Goal: Task Accomplishment & Management: Manage account settings

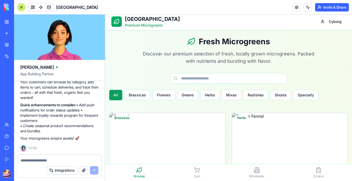
scroll to position [4, 0]
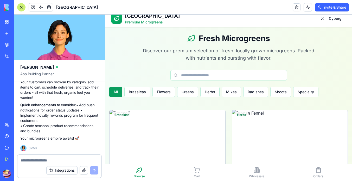
click at [328, 8] on button "Invite & Share" at bounding box center [332, 7] width 34 height 8
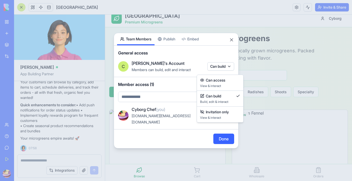
click at [216, 72] on body "BETA My Workspace New app Marketplace Integrations Recent Untitled App AI Logo …" at bounding box center [176, 90] width 352 height 181
click at [200, 71] on div at bounding box center [176, 90] width 352 height 181
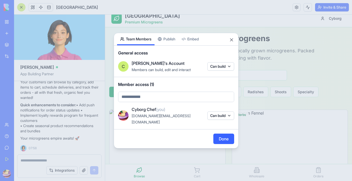
click at [183, 101] on body "BETA My Workspace New app Marketplace Integrations Recent Untitled App AI Logo …" at bounding box center [176, 90] width 352 height 181
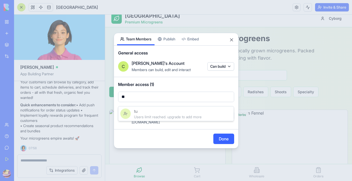
type input "*"
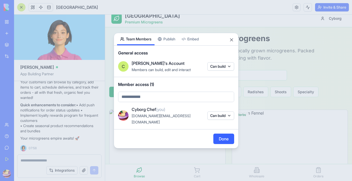
click at [216, 114] on body "BETA My Workspace New app Marketplace Integrations Recent Untitled App AI Logo …" at bounding box center [176, 90] width 352 height 181
click at [211, 114] on button "Can build" at bounding box center [220, 115] width 27 height 8
click at [219, 112] on div at bounding box center [176, 90] width 352 height 181
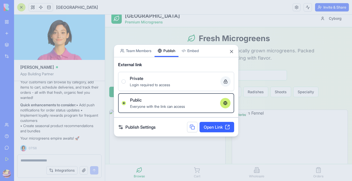
click at [170, 44] on button "Publish" at bounding box center [166, 50] width 24 height 12
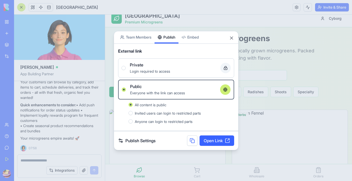
click at [206, 137] on link "Open Link" at bounding box center [216, 140] width 35 height 10
click at [230, 40] on button "Close" at bounding box center [231, 37] width 5 height 5
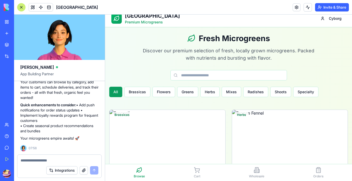
click at [22, 173] on button "Upgrade" at bounding box center [26, 173] width 20 height 8
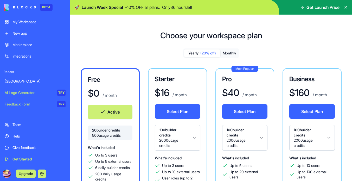
click at [24, 8] on img at bounding box center [20, 7] width 32 height 7
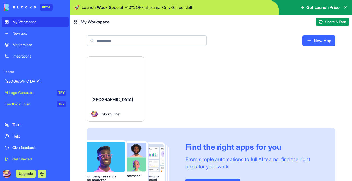
click at [97, 92] on div "[GEOGRAPHIC_DATA] Cyborg Chef" at bounding box center [115, 106] width 57 height 29
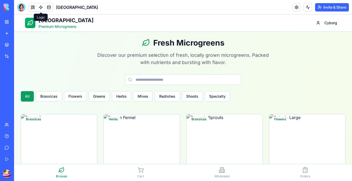
click at [39, 8] on link at bounding box center [41, 7] width 8 height 8
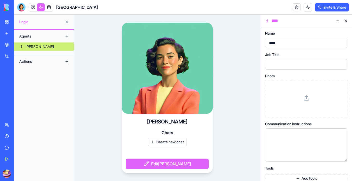
click at [69, 38] on button at bounding box center [67, 36] width 8 height 8
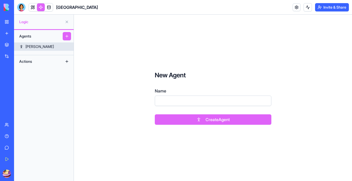
click at [68, 44] on link "[PERSON_NAME]" at bounding box center [44, 46] width 60 height 8
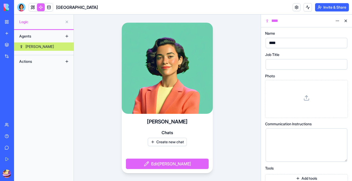
click at [182, 86] on video at bounding box center [167, 68] width 91 height 91
click at [306, 72] on div "Name **** Job Title Photo Communication Instructions Tools Add tools Knowledge …" at bounding box center [306, 116] width 83 height 171
click at [305, 69] on div at bounding box center [307, 64] width 82 height 10
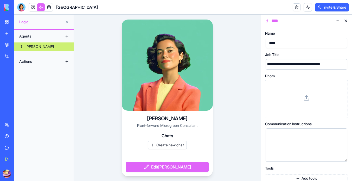
scroll to position [0, 5]
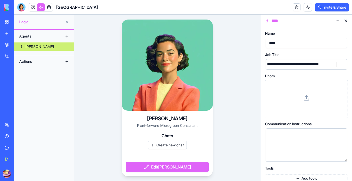
click at [306, 100] on icon at bounding box center [306, 98] width 6 height 6
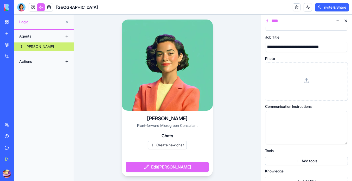
scroll to position [26, 0]
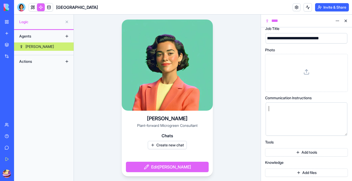
click at [288, 109] on div at bounding box center [301, 109] width 69 height 6
click at [288, 153] on button "Add tools" at bounding box center [306, 152] width 83 height 8
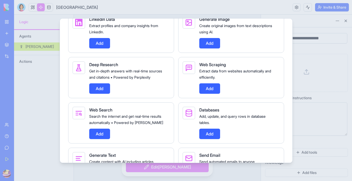
scroll to position [260, 0]
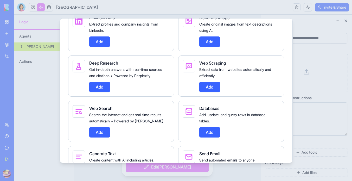
click at [203, 89] on button "Add" at bounding box center [209, 87] width 21 height 10
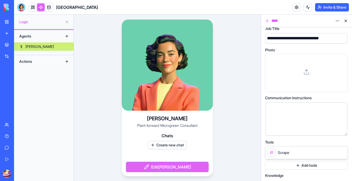
click at [293, 165] on button "Add tools" at bounding box center [306, 165] width 83 height 8
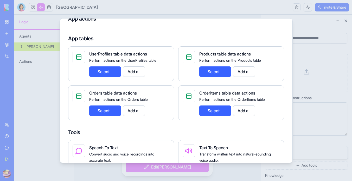
scroll to position [83, 0]
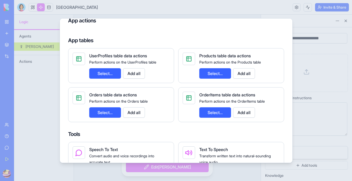
click at [296, 56] on div at bounding box center [176, 90] width 352 height 181
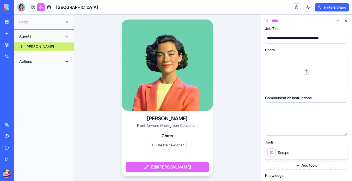
scroll to position [39, 0]
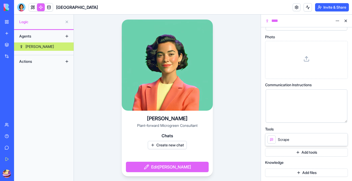
click at [292, 152] on button "Add tools" at bounding box center [306, 152] width 83 height 8
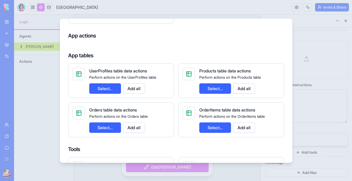
scroll to position [69, 0]
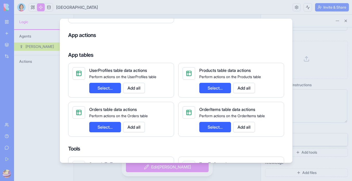
click at [115, 88] on button "Select..." at bounding box center [105, 88] width 32 height 10
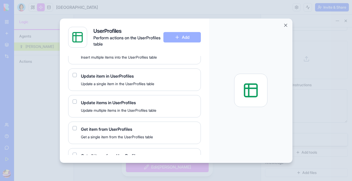
scroll to position [68, 0]
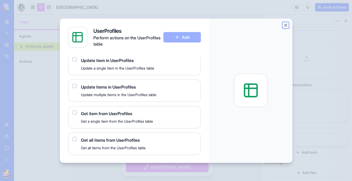
click at [287, 26] on button "Close" at bounding box center [285, 25] width 5 height 5
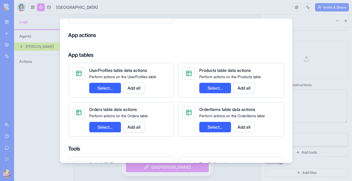
click at [132, 85] on button "Add all" at bounding box center [134, 88] width 22 height 10
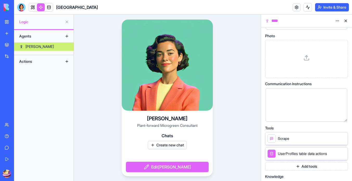
scroll to position [47, 0]
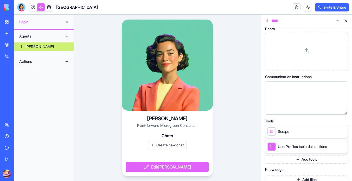
click at [321, 159] on button "Add tools" at bounding box center [306, 159] width 83 height 8
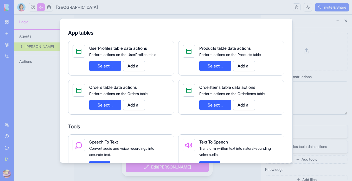
scroll to position [93, 0]
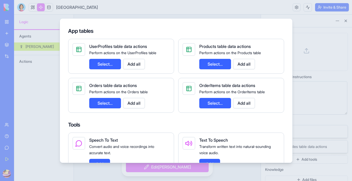
click at [243, 60] on button "Add all" at bounding box center [244, 64] width 22 height 10
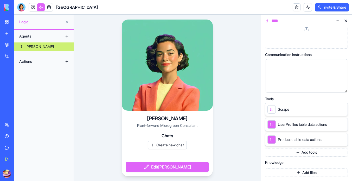
scroll to position [63, 0]
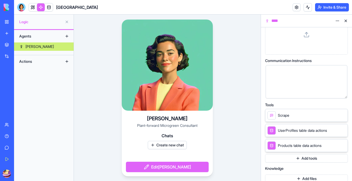
click at [308, 161] on button "Add tools" at bounding box center [306, 158] width 83 height 8
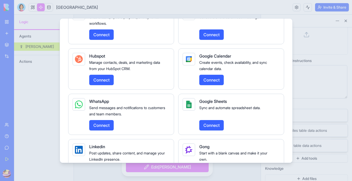
scroll to position [694, 0]
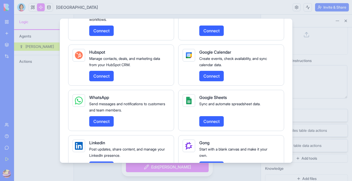
click at [311, 75] on div at bounding box center [176, 90] width 352 height 181
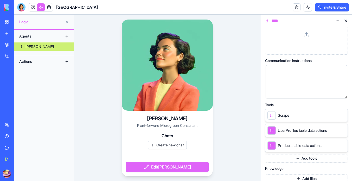
scroll to position [69, 0]
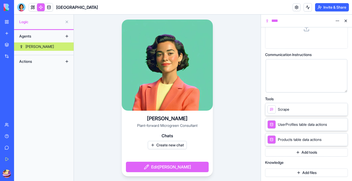
click at [256, 114] on div "[PERSON_NAME]-forward Microgreen Consultant Chats Create new chat Edit [PERSON_…" at bounding box center [167, 98] width 187 height 166
click at [179, 144] on button "Create new chat" at bounding box center [167, 145] width 39 height 8
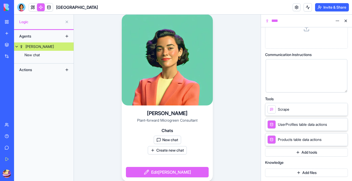
click at [172, 141] on button "New chat" at bounding box center [167, 139] width 27 height 8
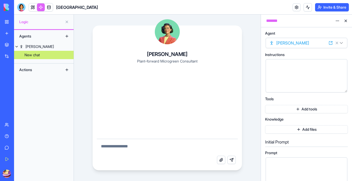
click at [172, 147] on textarea at bounding box center [167, 147] width 141 height 17
click at [172, 149] on textarea at bounding box center [167, 147] width 141 height 17
type textarea "*"
type textarea "**********"
click at [235, 161] on button "Send message" at bounding box center [231, 160] width 8 height 8
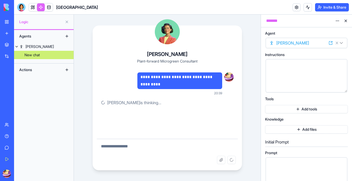
click at [254, 94] on div "**********" at bounding box center [167, 98] width 187 height 166
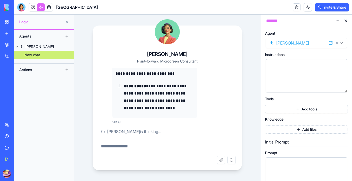
click at [282, 77] on div at bounding box center [301, 75] width 69 height 27
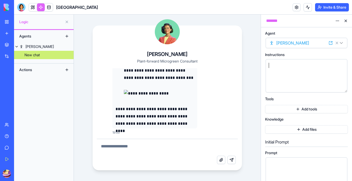
scroll to position [508, 0]
click at [284, 71] on div at bounding box center [301, 75] width 69 height 27
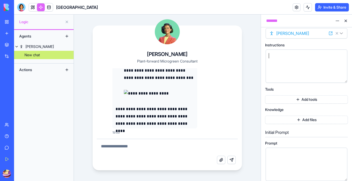
scroll to position [0, 0]
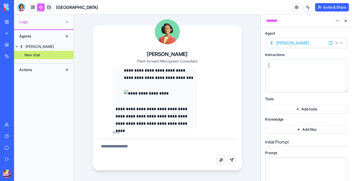
click at [284, 74] on div at bounding box center [301, 75] width 69 height 27
click at [305, 41] on html "**********" at bounding box center [176, 90] width 352 height 181
click at [303, 43] on html "**********" at bounding box center [176, 90] width 352 height 181
click at [305, 70] on div "*********" at bounding box center [301, 75] width 69 height 27
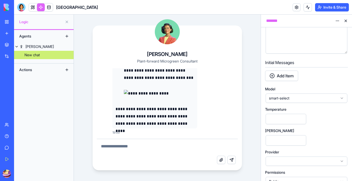
scroll to position [191, 0]
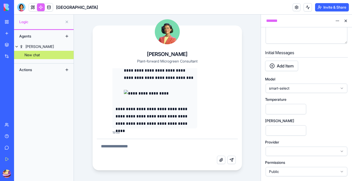
click at [297, 86] on span "smart-select" at bounding box center [303, 88] width 69 height 5
click at [301, 81] on div "Model smart-select" at bounding box center [306, 85] width 83 height 16
click at [300, 90] on span "smart-select" at bounding box center [303, 88] width 69 height 5
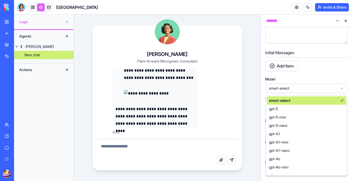
click at [302, 83] on div "smart-select smart-select gpt-5 gpt-5-mini gpt-5-nano gpt-4.1 gpt-4.1-mini gpt-…" at bounding box center [306, 88] width 83 height 10
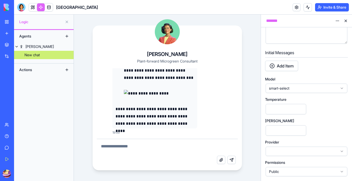
click at [289, 60] on div "Initial Messages Add Item" at bounding box center [306, 60] width 83 height 25
click at [289, 65] on button "Add Item" at bounding box center [281, 66] width 33 height 10
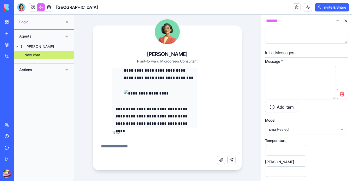
click at [291, 80] on div at bounding box center [296, 82] width 58 height 27
click at [346, 93] on button "button" at bounding box center [342, 94] width 10 height 10
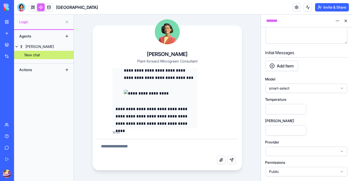
click at [288, 67] on button "Add Item" at bounding box center [281, 66] width 33 height 10
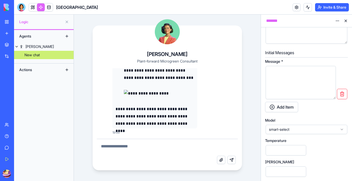
click at [286, 77] on div at bounding box center [296, 82] width 58 height 27
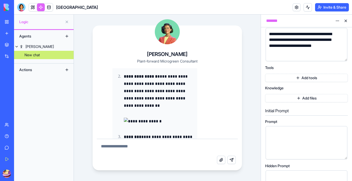
scroll to position [0, 0]
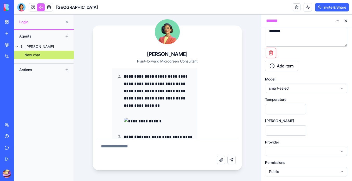
scroll to position [508, 0]
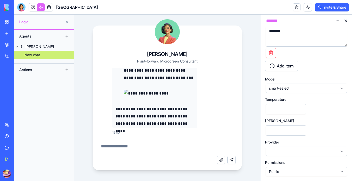
click at [54, 70] on div "Actions" at bounding box center [38, 70] width 42 height 8
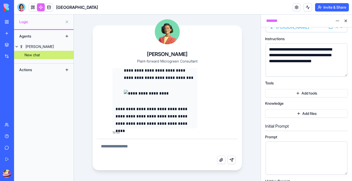
scroll to position [0, 0]
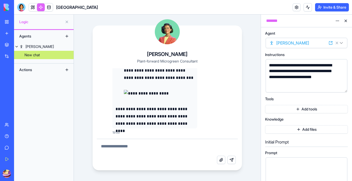
click at [333, 23] on html "**********" at bounding box center [176, 90] width 352 height 181
click at [337, 23] on html "**********" at bounding box center [176, 90] width 352 height 181
click at [337, 22] on html "**********" at bounding box center [176, 90] width 352 height 181
click at [337, 19] on html "**********" at bounding box center [176, 90] width 352 height 181
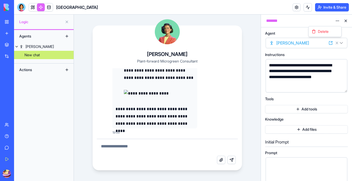
click at [343, 45] on html "**********" at bounding box center [176, 90] width 352 height 181
click at [343, 44] on html "**********" at bounding box center [176, 90] width 352 height 181
click at [340, 42] on html "**********" at bounding box center [176, 90] width 352 height 181
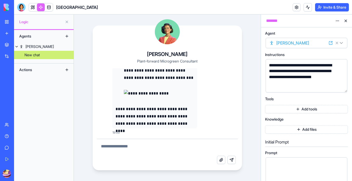
click at [190, 139] on textarea at bounding box center [167, 147] width 141 height 17
type textarea "******"
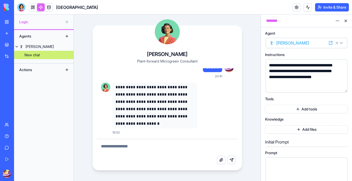
scroll to position [584, 0]
click at [28, 48] on div "[PERSON_NAME]" at bounding box center [39, 46] width 28 height 5
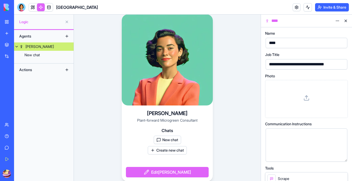
click at [324, 7] on button "Invite & Share" at bounding box center [332, 7] width 34 height 8
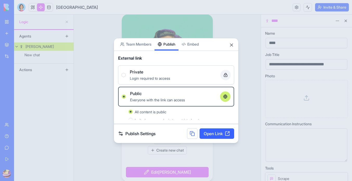
click at [166, 40] on button "Publish" at bounding box center [166, 44] width 24 height 12
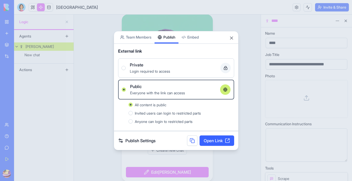
click at [212, 139] on link "Open Link" at bounding box center [216, 140] width 35 height 10
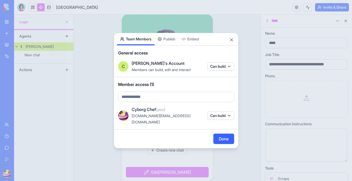
click at [141, 38] on button "Team Members" at bounding box center [135, 39] width 37 height 12
click at [230, 42] on button "Close" at bounding box center [231, 39] width 5 height 5
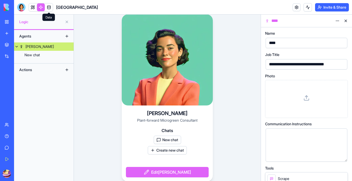
click at [48, 9] on link at bounding box center [49, 7] width 8 height 8
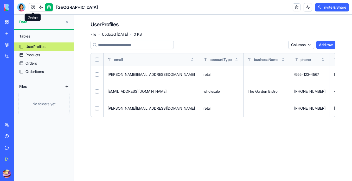
click at [31, 7] on link at bounding box center [33, 7] width 8 height 8
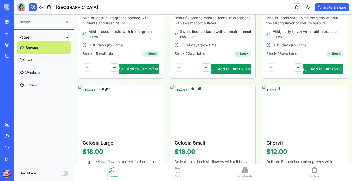
scroll to position [242, 0]
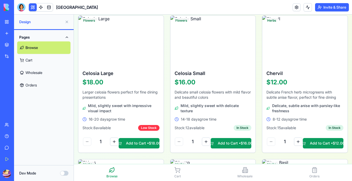
click at [64, 174] on button "Dev Mode" at bounding box center [64, 173] width 8 height 5
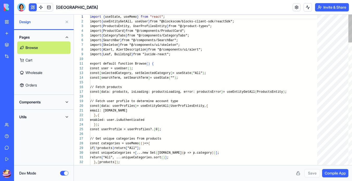
scroll to position [37, 0]
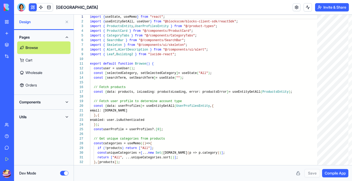
click at [65, 102] on button "Components" at bounding box center [43, 102] width 53 height 8
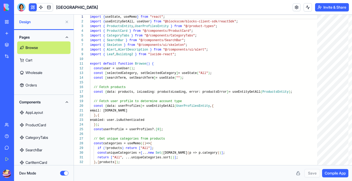
click at [65, 102] on button "Components" at bounding box center [43, 102] width 53 height 8
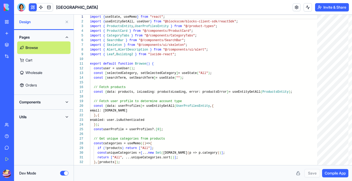
click at [64, 116] on button "Utils" at bounding box center [43, 117] width 53 height 8
click at [31, 22] on span "Design" at bounding box center [40, 21] width 43 height 5
click at [40, 8] on link at bounding box center [41, 7] width 8 height 8
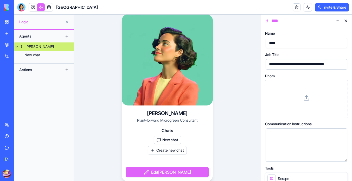
click at [36, 68] on div "Actions" at bounding box center [38, 70] width 42 height 8
click at [68, 68] on button at bounding box center [67, 70] width 8 height 8
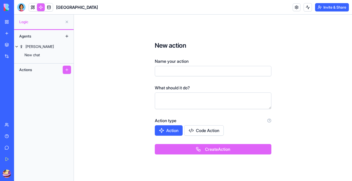
click at [171, 132] on button "Action" at bounding box center [169, 130] width 28 height 10
click at [173, 130] on button "Action" at bounding box center [169, 130] width 28 height 10
click at [68, 22] on button at bounding box center [67, 22] width 8 height 8
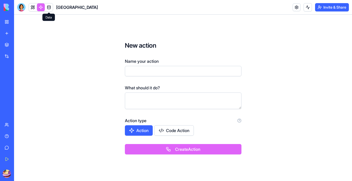
click at [49, 7] on link at bounding box center [49, 7] width 8 height 8
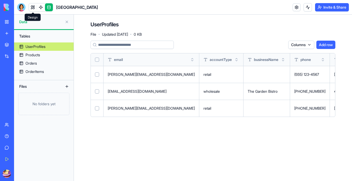
click at [35, 5] on link at bounding box center [33, 7] width 8 height 8
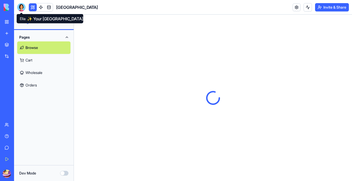
click at [24, 7] on div at bounding box center [21, 7] width 8 height 8
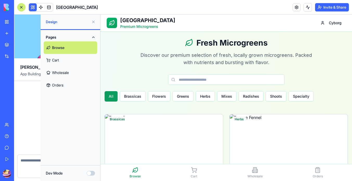
scroll to position [966, 0]
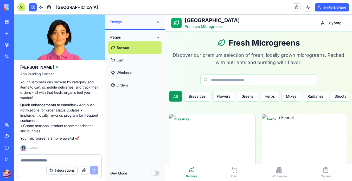
scroll to position [963, 0]
click at [60, 169] on button "Integrations" at bounding box center [61, 170] width 31 height 8
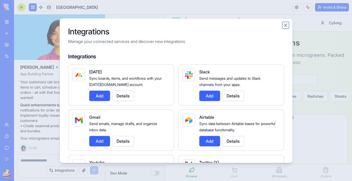
click at [285, 25] on button "Close" at bounding box center [285, 25] width 5 height 5
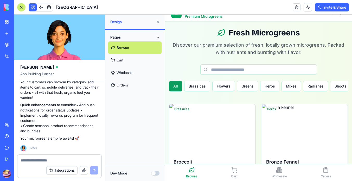
scroll to position [966, 0]
click at [158, 22] on button at bounding box center [158, 22] width 8 height 8
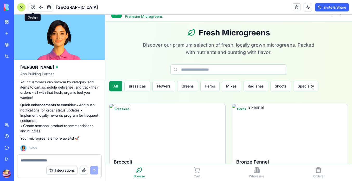
scroll to position [0, 0]
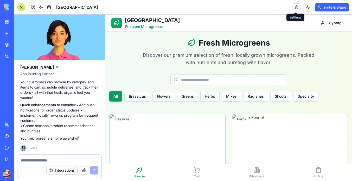
click at [295, 6] on link at bounding box center [297, 7] width 8 height 8
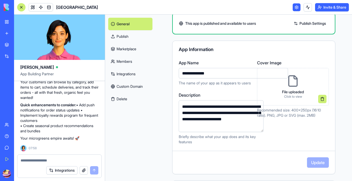
scroll to position [26, 0]
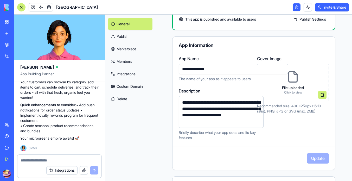
click at [127, 86] on link "Custom Domain" at bounding box center [130, 86] width 44 height 12
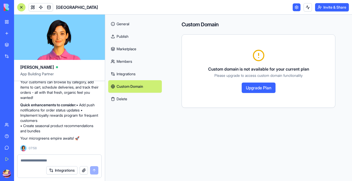
click at [130, 75] on link "Integrations" at bounding box center [135, 74] width 54 height 12
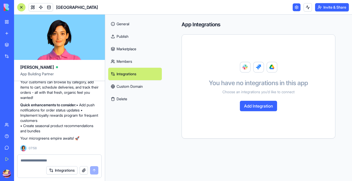
click at [131, 59] on link "Members" at bounding box center [135, 61] width 54 height 12
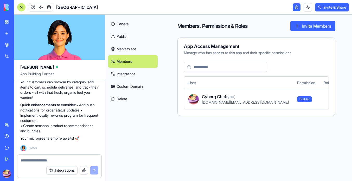
click at [130, 41] on link "Publish" at bounding box center [132, 36] width 49 height 12
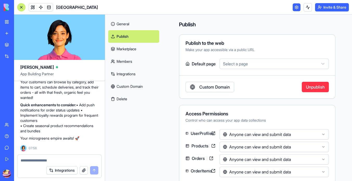
click at [127, 26] on link "General" at bounding box center [133, 24] width 51 height 12
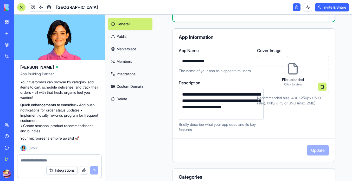
scroll to position [31, 0]
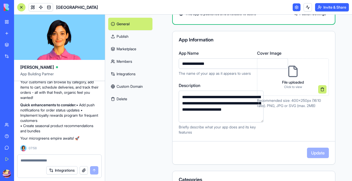
click at [132, 76] on link "Integrations" at bounding box center [130, 74] width 44 height 12
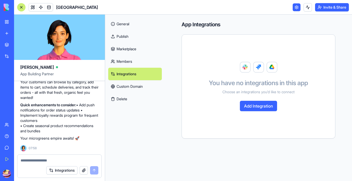
click at [248, 106] on button "Add Integration" at bounding box center [258, 106] width 37 height 10
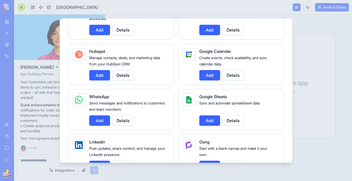
scroll to position [200, 0]
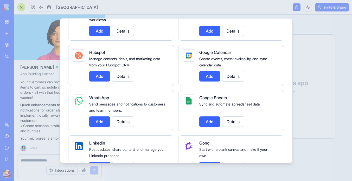
click at [277, 38] on div "Google Meet Schedule and create video meetings. Add Details" at bounding box center [231, 19] width 106 height 41
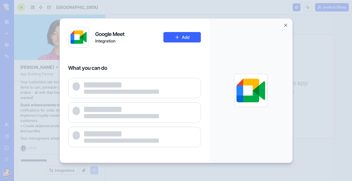
click at [304, 36] on div at bounding box center [176, 90] width 352 height 181
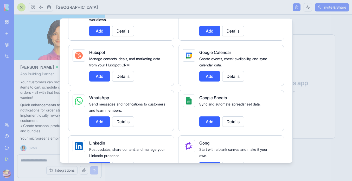
click at [303, 35] on div at bounding box center [176, 90] width 352 height 181
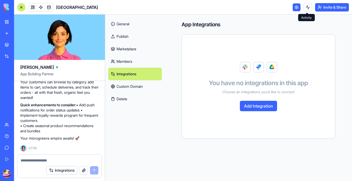
click at [308, 7] on button at bounding box center [307, 7] width 8 height 8
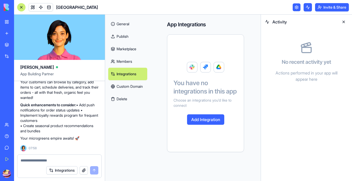
click at [294, 6] on link at bounding box center [297, 7] width 8 height 8
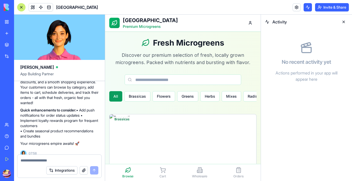
scroll to position [966, 0]
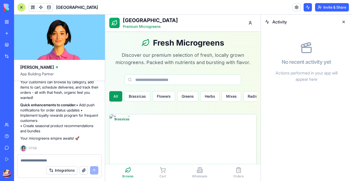
click at [63, 159] on textarea at bounding box center [60, 160] width 78 height 5
type textarea "**********"
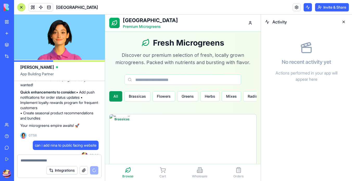
scroll to position [1063, 0]
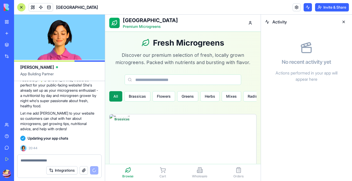
click at [82, 139] on div "Updating your app chats" at bounding box center [59, 137] width 78 height 5
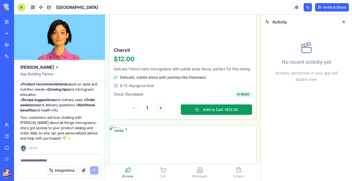
scroll to position [672, 0]
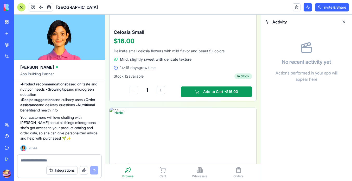
click at [344, 17] on div "Activity" at bounding box center [306, 22] width 91 height 15
click at [344, 18] on button at bounding box center [343, 22] width 8 height 8
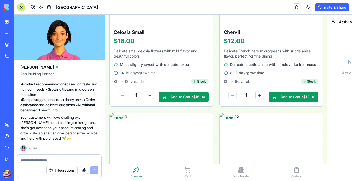
drag, startPoint x: 449, startPoint y: 34, endPoint x: 344, endPoint y: 20, distance: 106.1
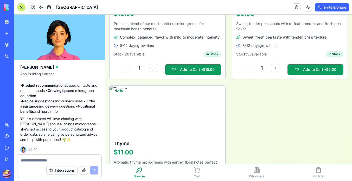
scroll to position [1911, 0]
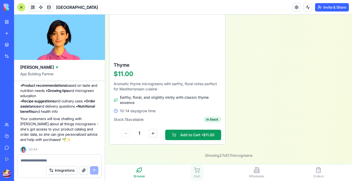
click at [198, 177] on span "Cart" at bounding box center [197, 176] width 7 height 4
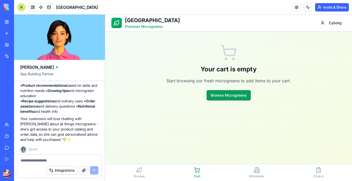
click at [246, 165] on div "Browse Cart Wholesale Orders" at bounding box center [228, 172] width 238 height 17
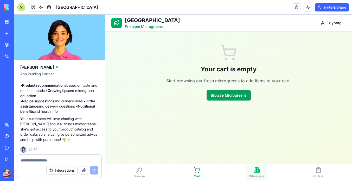
click at [256, 168] on icon at bounding box center [256, 168] width 1 height 0
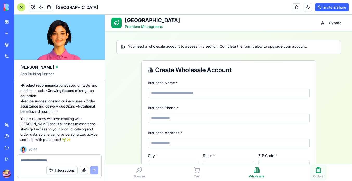
click at [316, 172] on icon at bounding box center [318, 170] width 4 height 5
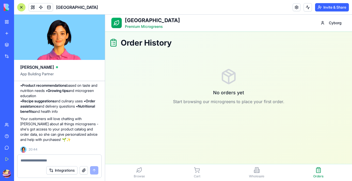
click at [49, 161] on textarea at bounding box center [60, 160] width 78 height 5
type textarea "**********"
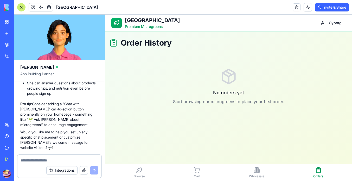
scroll to position [1361, 0]
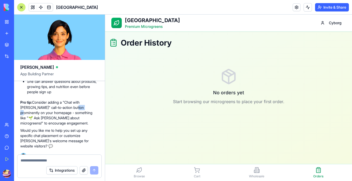
drag, startPoint x: 66, startPoint y: 142, endPoint x: 75, endPoint y: 141, distance: 9.4
click at [75, 126] on p "Pro tip: Consider adding a "Chat with Nina" call-to-action button prominently o…" at bounding box center [59, 113] width 78 height 26
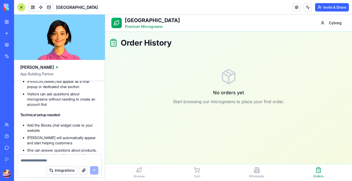
scroll to position [1292, 0]
click at [23, 7] on div at bounding box center [21, 7] width 8 height 8
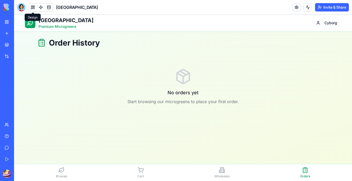
click at [33, 6] on button at bounding box center [33, 7] width 8 height 8
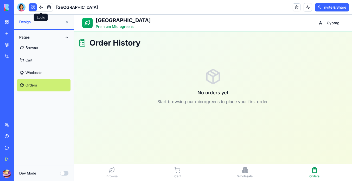
click at [41, 5] on span at bounding box center [41, 7] width 15 height 15
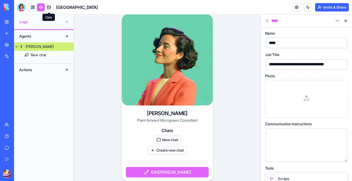
click at [51, 8] on link at bounding box center [49, 7] width 8 height 8
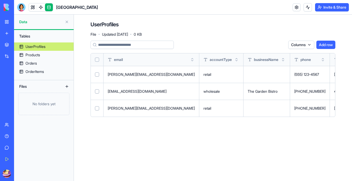
click at [22, 52] on link "Integrations" at bounding box center [12, 56] width 21 height 10
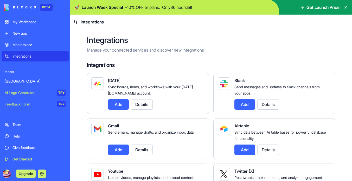
click at [37, 22] on div "My Workspace" at bounding box center [38, 21] width 53 height 5
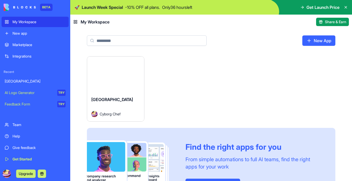
click at [115, 69] on button "Launch" at bounding box center [115, 74] width 39 height 10
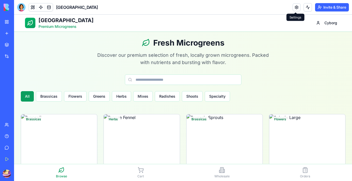
click at [297, 8] on link at bounding box center [297, 7] width 8 height 8
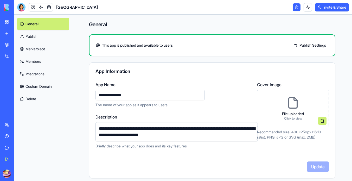
click at [36, 51] on link "Marketplace" at bounding box center [43, 49] width 52 height 12
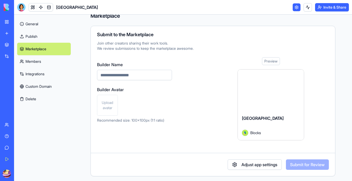
scroll to position [10, 0]
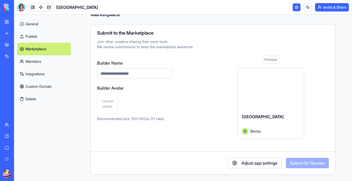
click at [30, 21] on link "General" at bounding box center [44, 24] width 54 height 12
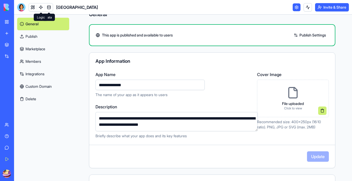
click at [42, 7] on link at bounding box center [41, 7] width 8 height 8
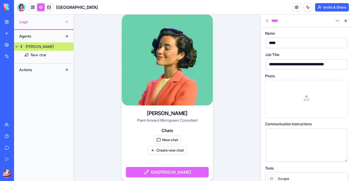
click at [53, 49] on link "[PERSON_NAME]" at bounding box center [44, 46] width 60 height 8
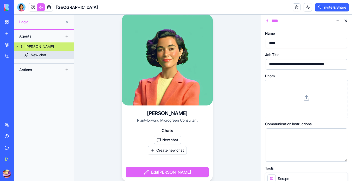
click at [53, 51] on link "New chat" at bounding box center [44, 55] width 60 height 8
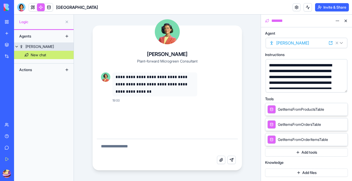
click at [54, 46] on link "[PERSON_NAME]" at bounding box center [44, 46] width 60 height 8
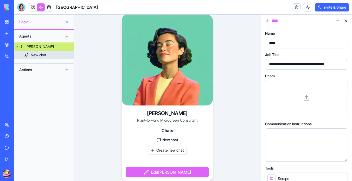
click at [53, 56] on link "New chat" at bounding box center [44, 55] width 60 height 8
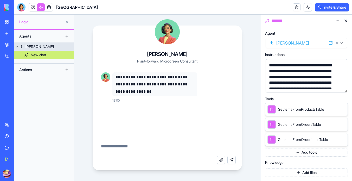
click at [54, 42] on link "[PERSON_NAME]" at bounding box center [44, 46] width 60 height 8
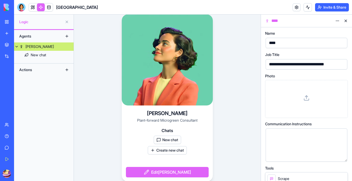
click at [53, 50] on link "[PERSON_NAME]" at bounding box center [44, 46] width 60 height 8
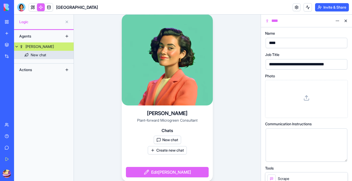
click at [53, 56] on link "New chat" at bounding box center [44, 55] width 60 height 8
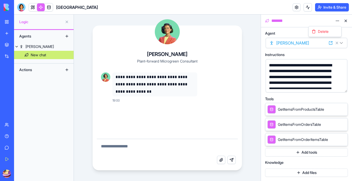
click at [336, 23] on html "**********" at bounding box center [176, 90] width 352 height 181
click at [336, 20] on html "**********" at bounding box center [176, 90] width 352 height 181
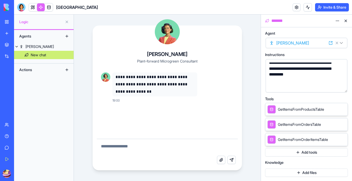
click at [337, 18] on html "**********" at bounding box center [176, 90] width 352 height 181
click at [27, 44] on html "**********" at bounding box center [176, 90] width 352 height 181
click at [27, 44] on div "[PERSON_NAME]" at bounding box center [39, 46] width 28 height 5
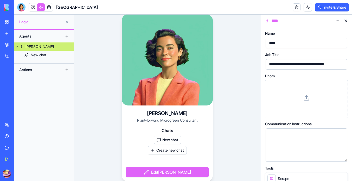
scroll to position [0, 0]
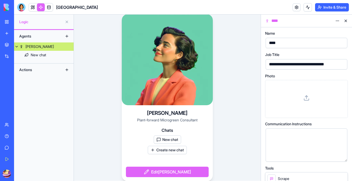
click at [175, 172] on button "Edit Nina" at bounding box center [167, 171] width 83 height 10
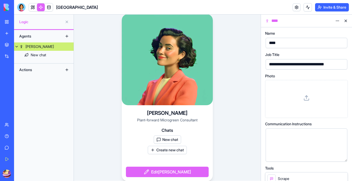
click at [177, 165] on div "Nina Plant-forward Microgreen Consultant Chats New chat Create new chat Edit Ni…" at bounding box center [167, 143] width 91 height 76
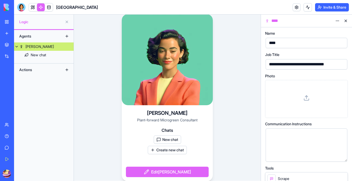
click at [177, 167] on button "Edit Nina" at bounding box center [167, 171] width 83 height 10
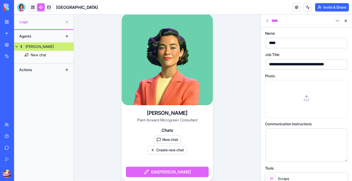
click at [176, 168] on button "Edit Nina" at bounding box center [167, 171] width 83 height 10
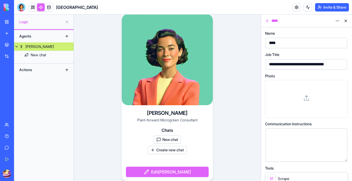
click at [176, 171] on button "Edit Nina" at bounding box center [167, 171] width 83 height 10
click at [309, 102] on div at bounding box center [306, 98] width 74 height 29
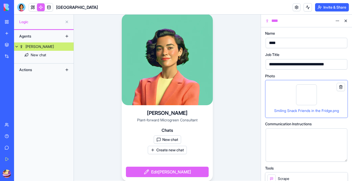
click at [346, 76] on icon at bounding box center [346, 76] width 4 height 4
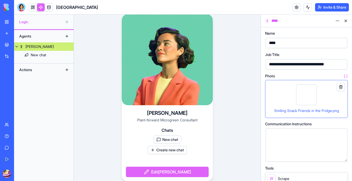
click at [346, 76] on icon at bounding box center [346, 76] width 4 height 4
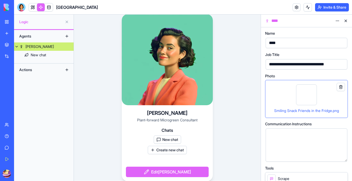
click at [342, 88] on button at bounding box center [341, 87] width 8 height 8
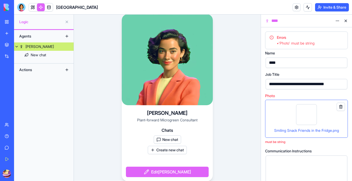
click at [341, 107] on button at bounding box center [341, 106] width 8 height 8
click at [340, 107] on button at bounding box center [341, 106] width 8 height 8
click at [339, 107] on button at bounding box center [341, 106] width 8 height 8
click at [340, 106] on button at bounding box center [341, 106] width 8 height 8
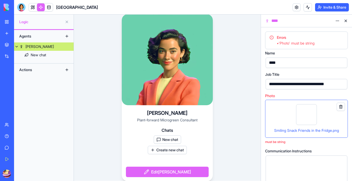
click at [311, 118] on div at bounding box center [306, 114] width 21 height 21
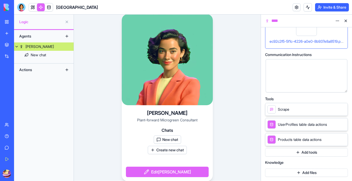
scroll to position [0, 0]
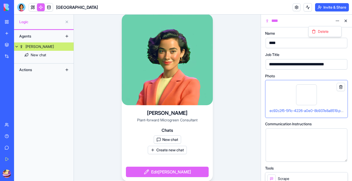
click at [338, 21] on html "**********" at bounding box center [176, 90] width 352 height 181
click at [293, 22] on html "**********" at bounding box center [176, 90] width 352 height 181
click at [287, 22] on div "****" at bounding box center [301, 21] width 63 height 6
click at [336, 22] on html "**********" at bounding box center [176, 90] width 352 height 181
click at [336, 21] on html "**********" at bounding box center [176, 90] width 352 height 181
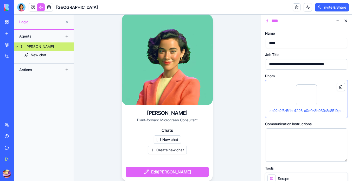
click at [320, 62] on div "**********" at bounding box center [304, 64] width 74 height 6
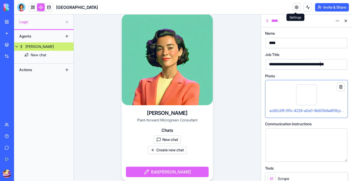
click at [294, 7] on link at bounding box center [297, 7] width 8 height 8
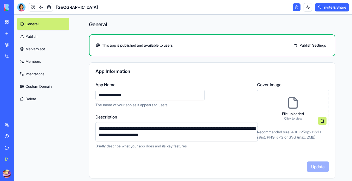
click at [294, 8] on link at bounding box center [297, 7] width 8 height 8
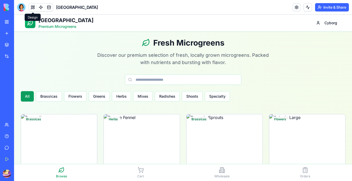
click at [32, 9] on button at bounding box center [33, 7] width 8 height 8
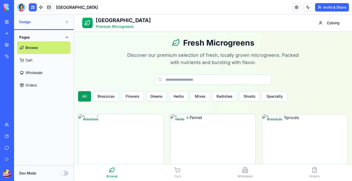
click at [45, 77] on link "Wholesale" at bounding box center [43, 72] width 53 height 12
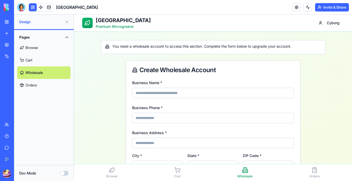
click at [44, 81] on link "Orders" at bounding box center [43, 85] width 53 height 12
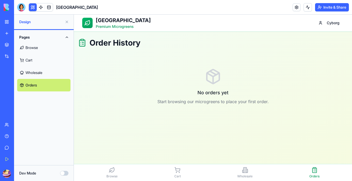
click at [47, 46] on link "Browse" at bounding box center [43, 47] width 53 height 12
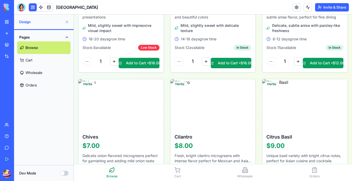
scroll to position [264, 0]
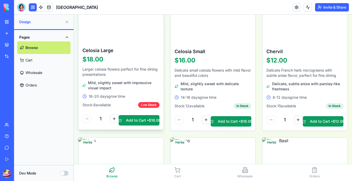
click at [123, 34] on img at bounding box center [120, 17] width 89 height 53
click at [126, 124] on button "Add to Cart • $18.00" at bounding box center [139, 120] width 41 height 10
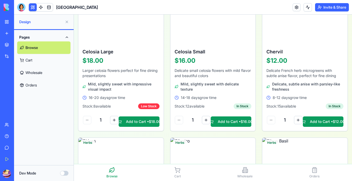
click at [67, 172] on button "Dev Mode" at bounding box center [64, 173] width 8 height 5
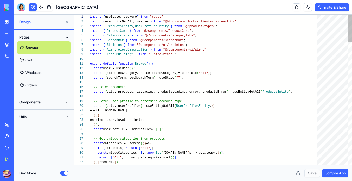
scroll to position [37, 0]
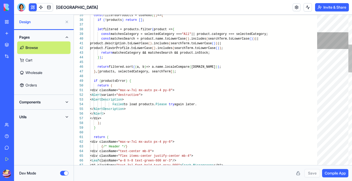
click at [343, 33] on div at bounding box center [332, 40] width 31 height 17
click at [330, 46] on div at bounding box center [332, 40] width 31 height 17
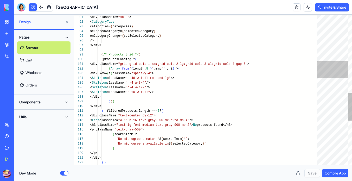
click at [330, 70] on div at bounding box center [332, 90] width 31 height 150
click at [330, 55] on div at bounding box center [332, 90] width 31 height 150
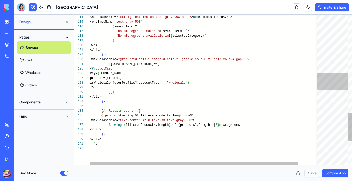
click at [338, 82] on div at bounding box center [332, 90] width 31 height 150
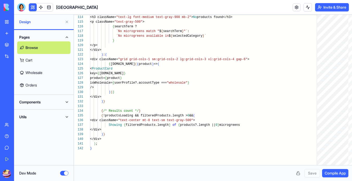
click at [53, 82] on link "Orders" at bounding box center [43, 85] width 53 height 12
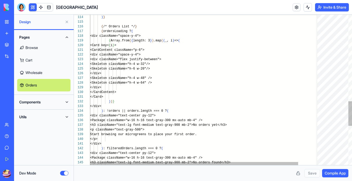
scroll to position [23, 0]
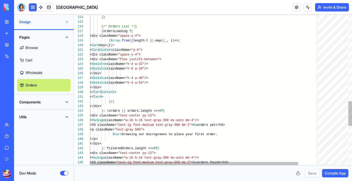
click at [55, 74] on link "Wholesale" at bounding box center [43, 72] width 53 height 12
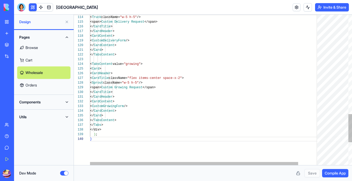
scroll to position [42, 2]
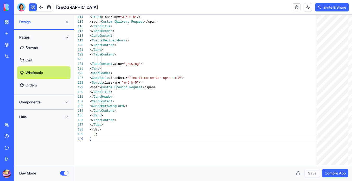
click at [54, 97] on div "Components" at bounding box center [44, 102] width 60 height 15
click at [65, 101] on button "Components" at bounding box center [43, 102] width 53 height 8
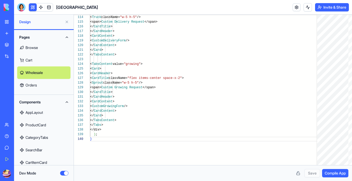
click at [50, 113] on link "AppLayout" at bounding box center [43, 112] width 53 height 12
type textarea "** *"
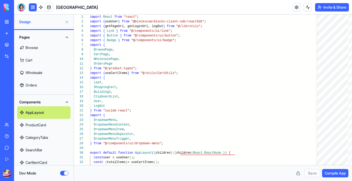
click at [41, 51] on link "Browse" at bounding box center [43, 47] width 53 height 12
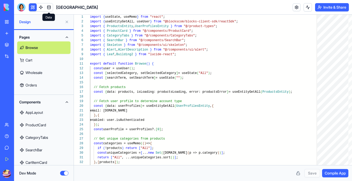
click at [43, 6] on span at bounding box center [49, 7] width 15 height 15
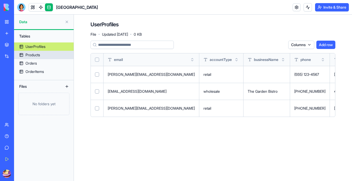
click at [38, 58] on link "Products" at bounding box center [44, 55] width 60 height 8
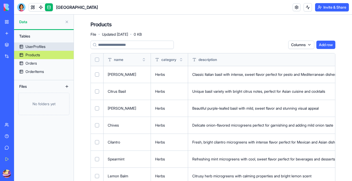
click at [42, 45] on div "UserProfiles" at bounding box center [35, 46] width 20 height 5
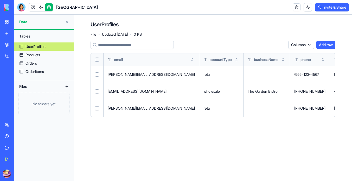
click at [31, 8] on link at bounding box center [33, 7] width 8 height 8
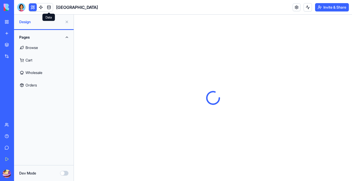
click at [31, 8] on button at bounding box center [33, 7] width 8 height 8
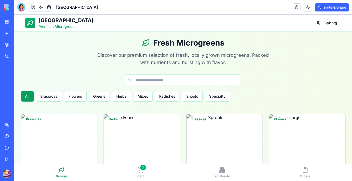
click at [319, 29] on div "Tuscan Gardens Premium Microgreens Cyborg" at bounding box center [183, 23] width 316 height 17
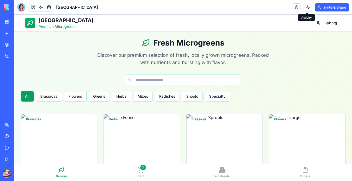
click at [306, 8] on button at bounding box center [307, 7] width 8 height 8
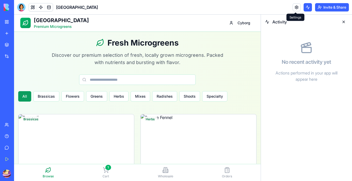
click at [299, 9] on link at bounding box center [297, 7] width 8 height 8
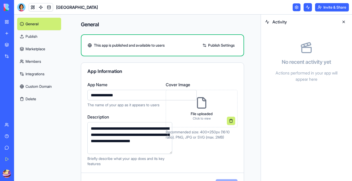
click at [38, 50] on link "Marketplace" at bounding box center [39, 49] width 44 height 12
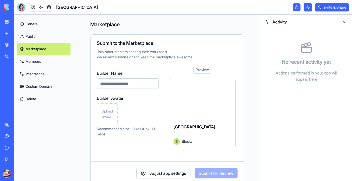
scroll to position [10, 0]
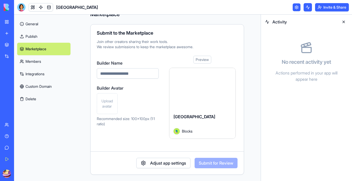
click at [38, 61] on link "Members" at bounding box center [43, 61] width 53 height 12
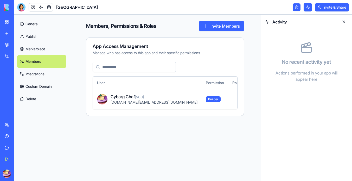
click at [41, 42] on link "Publish" at bounding box center [41, 36] width 49 height 12
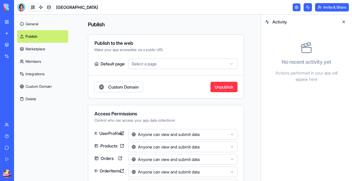
scroll to position [21, 0]
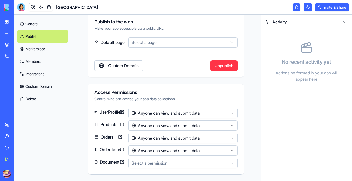
click at [42, 87] on link "Custom Domain" at bounding box center [42, 86] width 51 height 12
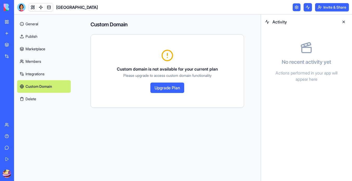
click at [40, 101] on button "Delete" at bounding box center [44, 99] width 54 height 12
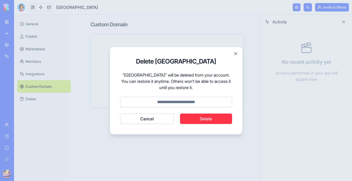
click at [143, 117] on button "Cancel" at bounding box center [147, 118] width 54 height 10
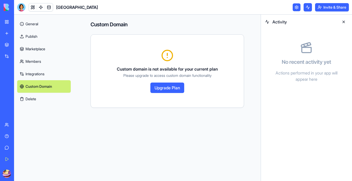
click at [50, 74] on link "Integrations" at bounding box center [44, 74] width 54 height 12
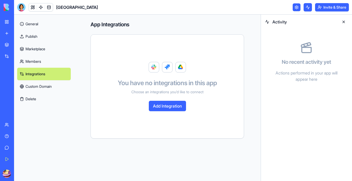
click at [171, 114] on div "You have no integrations in this app Choose an integrations you’d like to conne…" at bounding box center [167, 86] width 140 height 91
click at [171, 106] on button "Add Integration" at bounding box center [167, 106] width 37 height 10
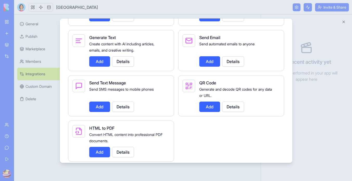
scroll to position [779, 0]
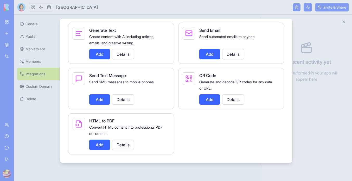
click at [310, 122] on div at bounding box center [176, 90] width 352 height 181
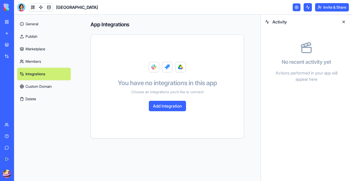
click at [5, 59] on link "Integrations" at bounding box center [12, 56] width 21 height 10
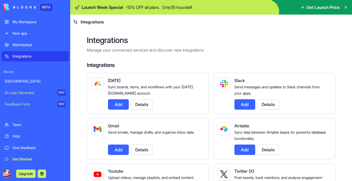
click at [29, 81] on div "[GEOGRAPHIC_DATA]" at bounding box center [35, 81] width 61 height 5
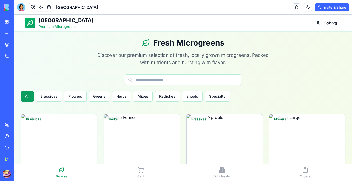
click at [19, 20] on div "My Workspace" at bounding box center [15, 21] width 7 height 5
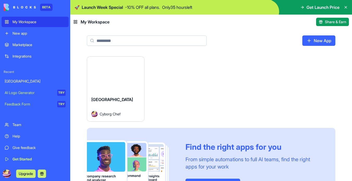
scroll to position [27, 0]
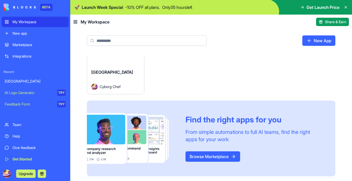
click at [89, 65] on div "[GEOGRAPHIC_DATA] Cyborg Chef" at bounding box center [115, 79] width 57 height 29
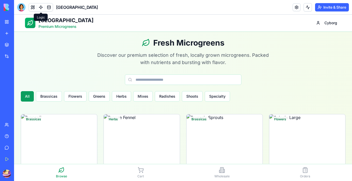
click at [39, 8] on link at bounding box center [41, 7] width 8 height 8
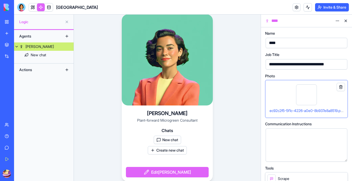
click at [37, 8] on link at bounding box center [41, 7] width 8 height 8
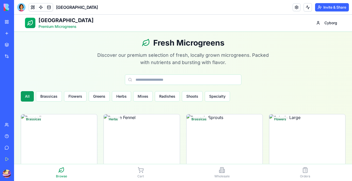
click at [38, 8] on link at bounding box center [41, 7] width 8 height 8
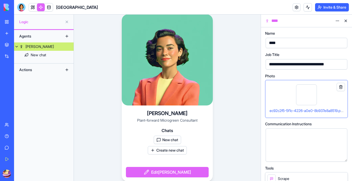
click at [49, 74] on div "Actions" at bounding box center [44, 69] width 60 height 12
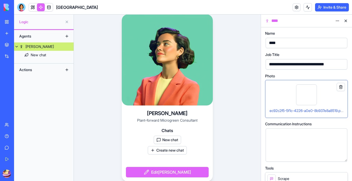
click at [61, 69] on div "Actions" at bounding box center [44, 69] width 60 height 12
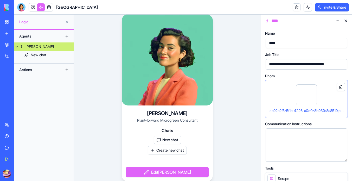
click at [66, 68] on button at bounding box center [67, 70] width 8 height 8
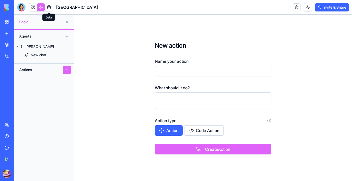
click at [36, 8] on link at bounding box center [33, 7] width 8 height 8
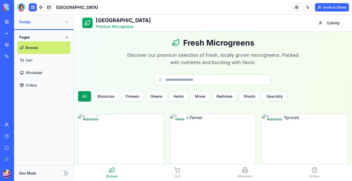
click at [63, 170] on div "Dev Mode" at bounding box center [44, 173] width 60 height 16
click at [63, 171] on button "Dev Mode" at bounding box center [64, 173] width 8 height 5
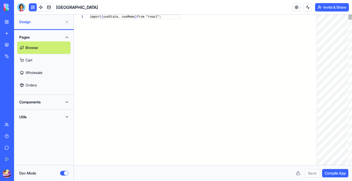
scroll to position [37, 0]
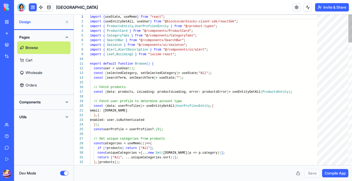
click at [63, 171] on button "Dev Mode" at bounding box center [64, 173] width 8 height 5
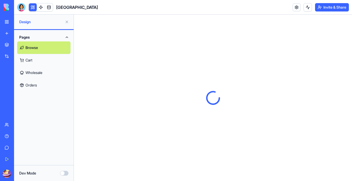
scroll to position [0, 0]
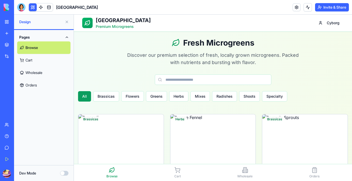
click at [67, 169] on div "Dev Mode" at bounding box center [44, 173] width 60 height 16
click at [66, 174] on button "Dev Mode" at bounding box center [64, 173] width 8 height 5
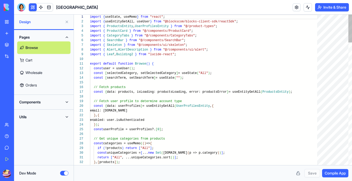
scroll to position [37, 0]
click at [59, 52] on link "Browse" at bounding box center [43, 47] width 53 height 12
click at [56, 56] on link "Cart" at bounding box center [43, 60] width 53 height 12
type textarea "**********"
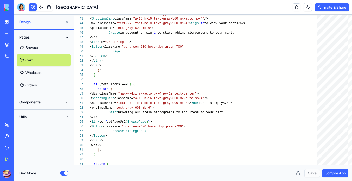
click at [62, 172] on button "Dev Mode" at bounding box center [64, 173] width 8 height 5
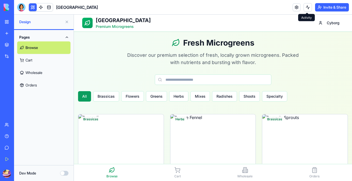
click at [307, 8] on button at bounding box center [307, 7] width 8 height 8
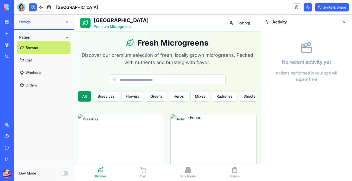
click at [307, 8] on button at bounding box center [307, 7] width 8 height 8
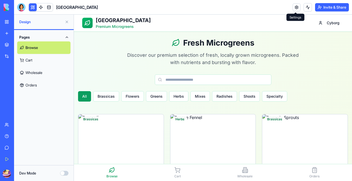
click at [298, 8] on link at bounding box center [297, 7] width 8 height 8
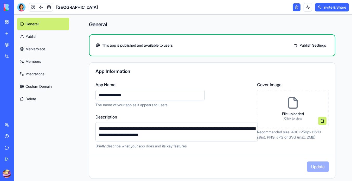
click at [44, 78] on link "Integrations" at bounding box center [43, 74] width 52 height 12
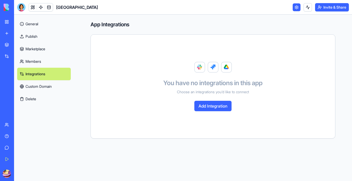
click at [206, 99] on div "You have no integrations in this app Choose an integrations you’d like to conne…" at bounding box center [213, 86] width 232 height 91
click at [206, 102] on button "Add Integration" at bounding box center [212, 106] width 37 height 10
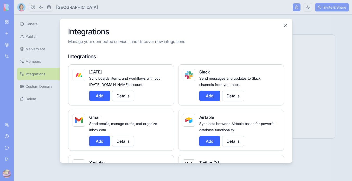
click at [289, 26] on div "Integrations Manage your connected services and discover new integrations Integ…" at bounding box center [176, 90] width 233 height 145
click at [285, 26] on button "Close" at bounding box center [285, 25] width 5 height 5
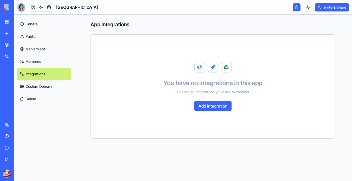
click at [38, 35] on link "Publish" at bounding box center [44, 36] width 54 height 12
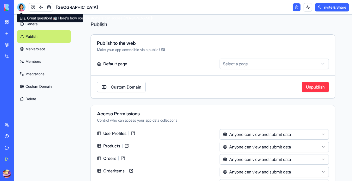
click at [16, 2] on header "Tuscan Gardens Invite & Share" at bounding box center [183, 7] width 338 height 15
click at [21, 5] on div at bounding box center [21, 7] width 8 height 8
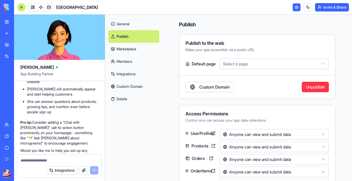
scroll to position [1342, 0]
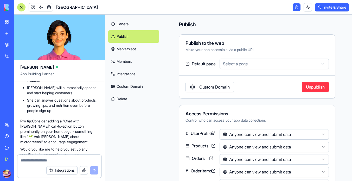
click at [71, 158] on textarea at bounding box center [60, 160] width 78 height 5
click at [67, 168] on button "Integrations" at bounding box center [61, 170] width 31 height 8
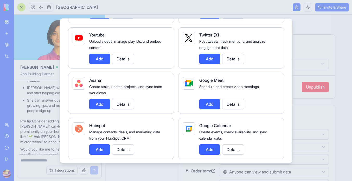
scroll to position [128, 0]
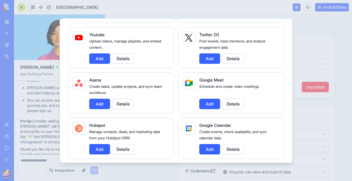
click at [40, 104] on div at bounding box center [176, 90] width 352 height 181
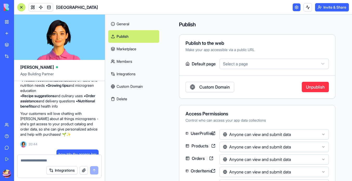
scroll to position [1113, 0]
click at [64, 160] on textarea at bounding box center [60, 160] width 78 height 5
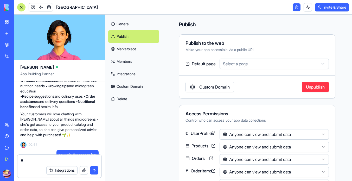
type textarea "*"
type textarea "**********"
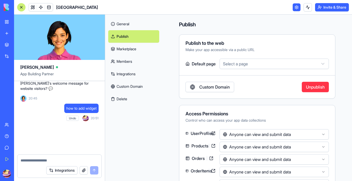
scroll to position [1703, 0]
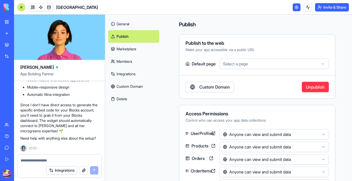
click at [19, 7] on div at bounding box center [21, 7] width 8 height 8
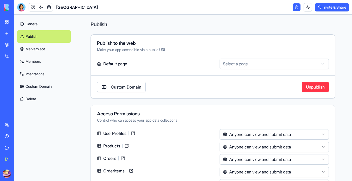
click at [7, 11] on img at bounding box center [20, 7] width 32 height 7
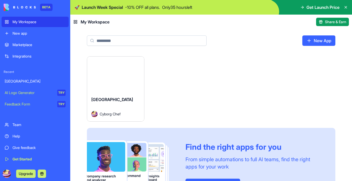
click at [44, 7] on div "BETA" at bounding box center [46, 7] width 12 height 7
click at [215, 24] on header "My Workspace Share & Earn" at bounding box center [211, 22] width 282 height 15
